Goal: Task Accomplishment & Management: Use online tool/utility

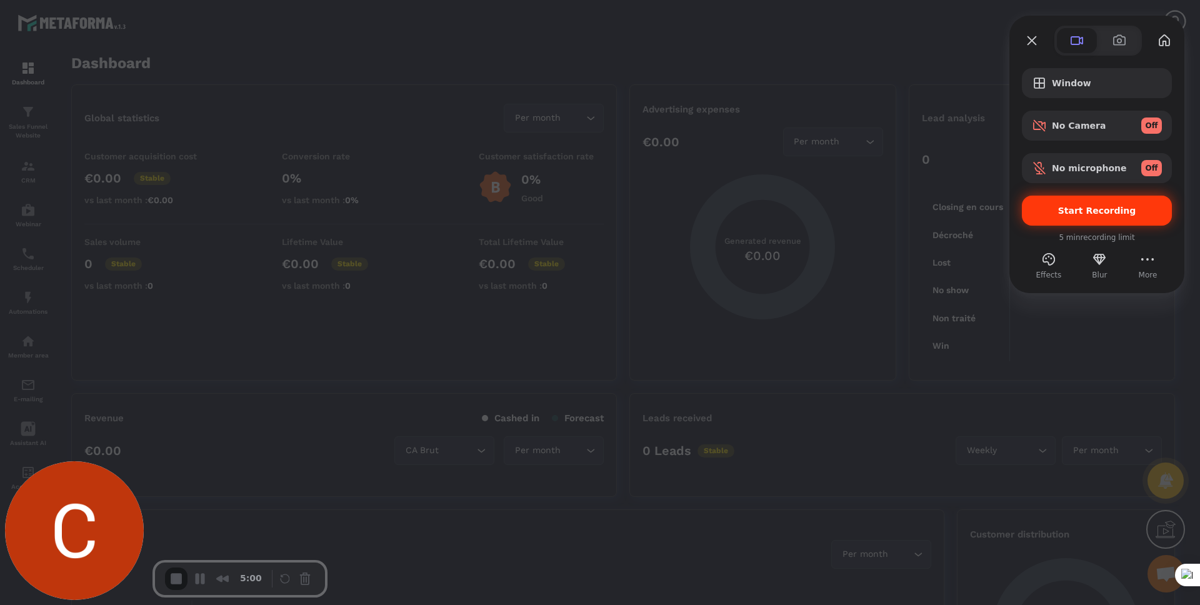
click at [1047, 206] on span "Start Recording" at bounding box center [1097, 211] width 130 height 10
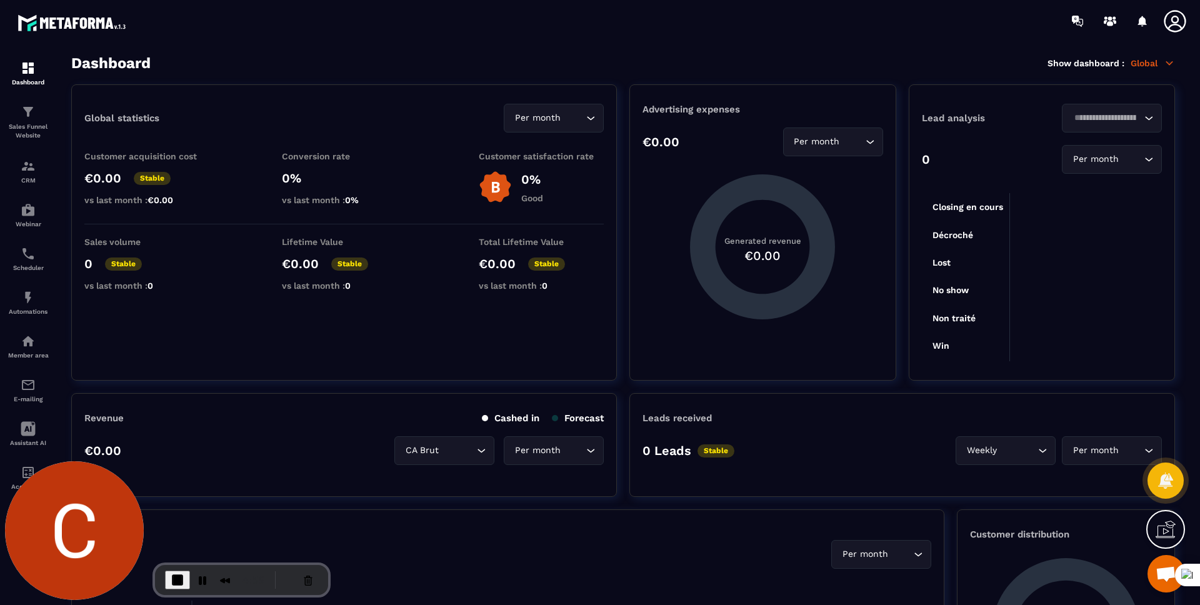
click at [1183, 24] on icon at bounding box center [1174, 21] width 25 height 25
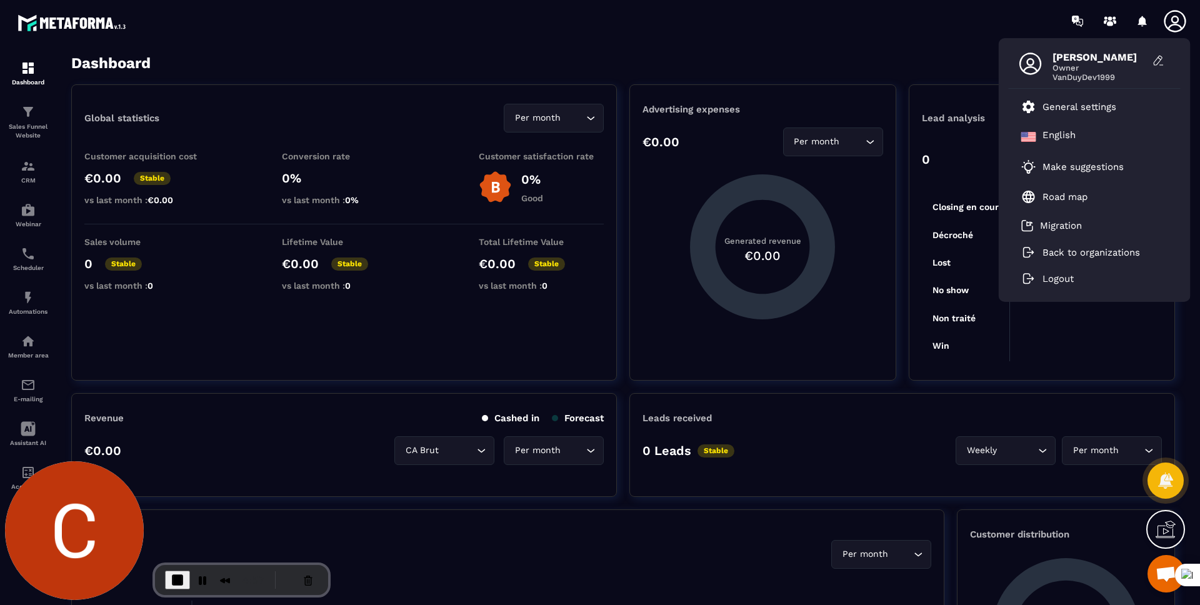
click at [896, 45] on section "Dashboard Sales Funnel Website CRM Webinar Scheduler Automations Member area E-…" at bounding box center [600, 330] width 1200 height 576
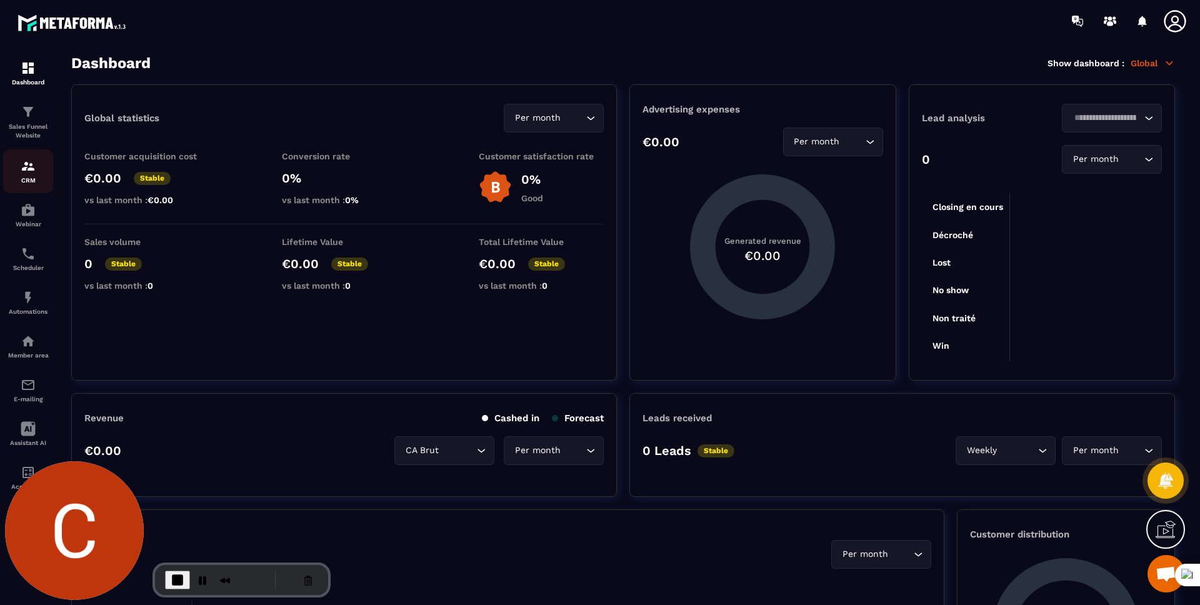
click at [16, 172] on div "CRM" at bounding box center [28, 171] width 50 height 25
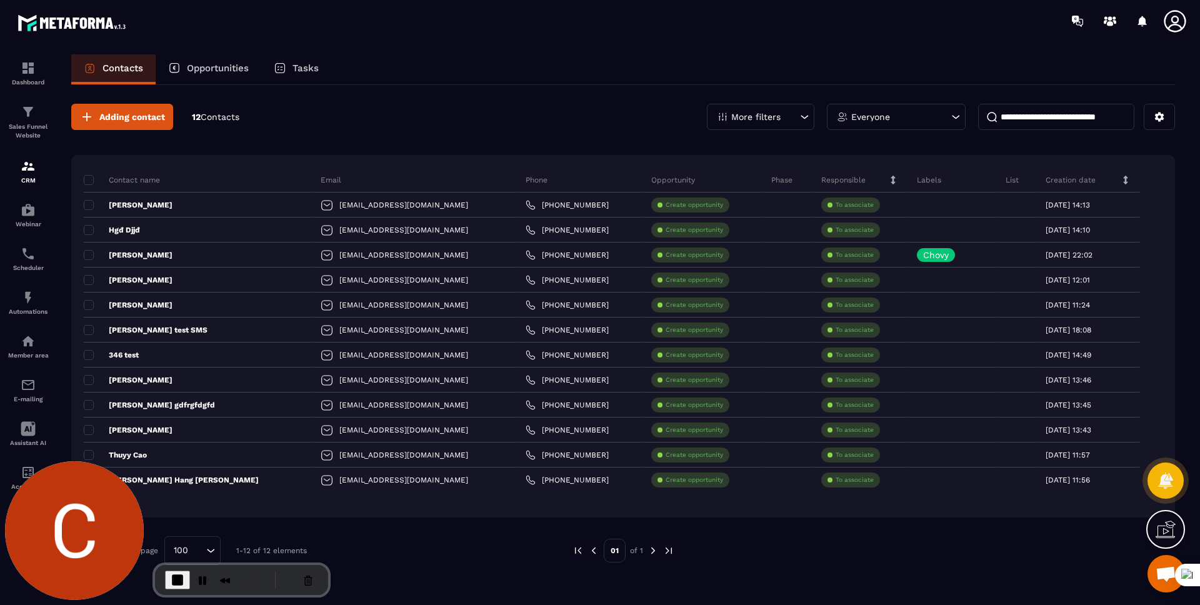
click at [297, 70] on p "Tasks" at bounding box center [305, 67] width 26 height 11
